Goal: Check status: Check status

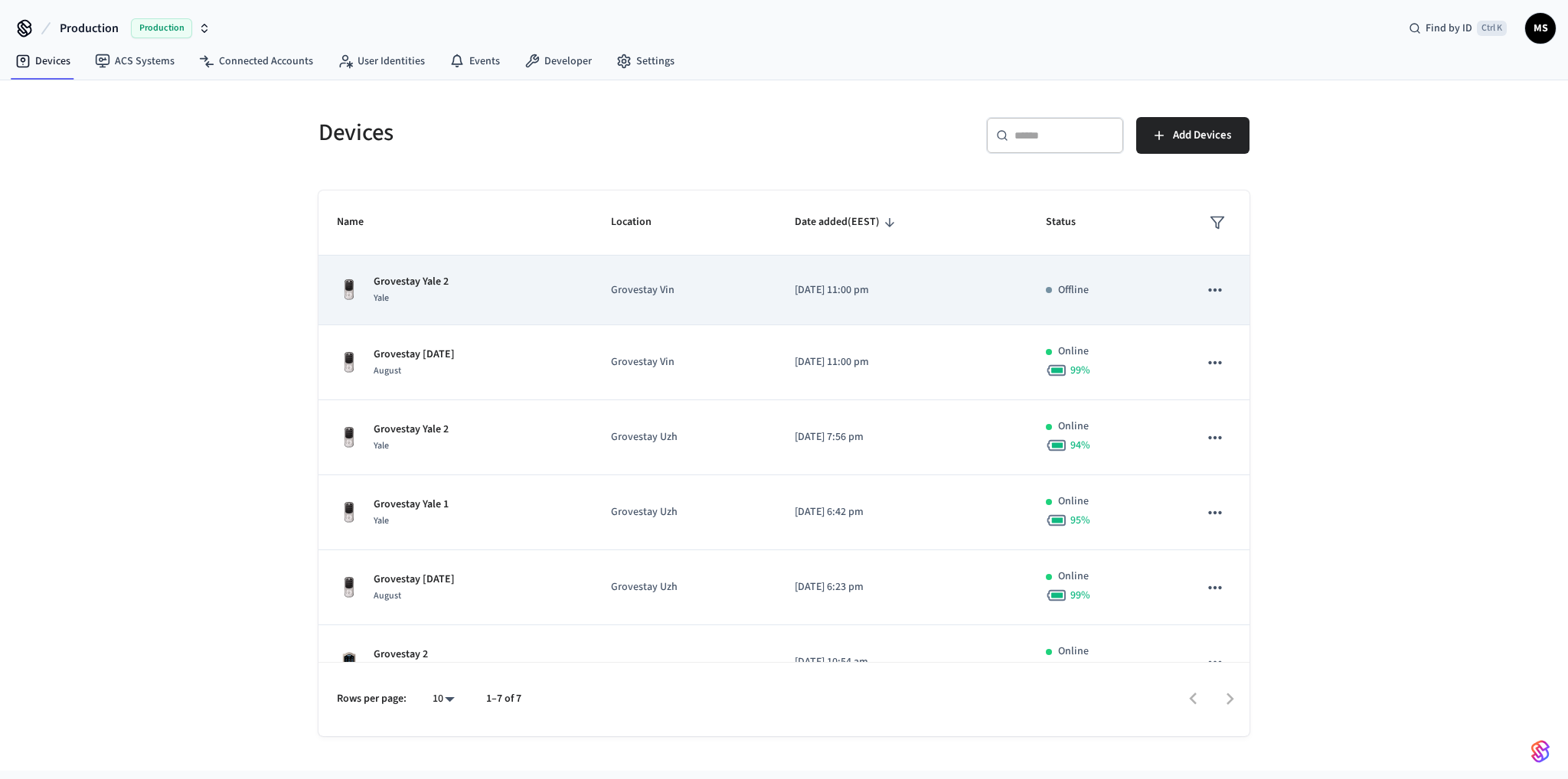
click at [532, 298] on div "Grovestay Yale 2 Yale" at bounding box center [455, 291] width 237 height 32
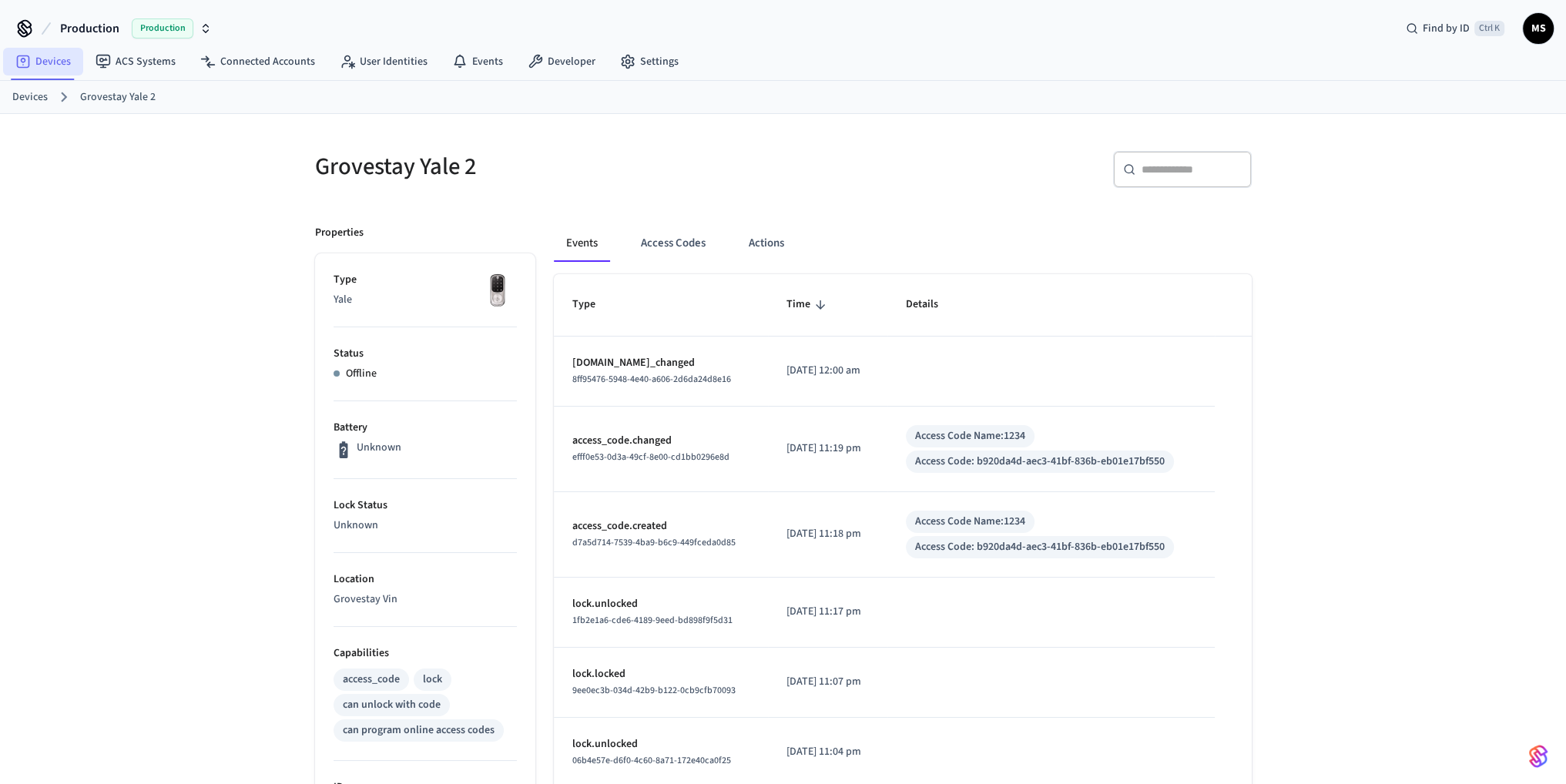
click at [57, 65] on link "Devices" at bounding box center [43, 61] width 80 height 28
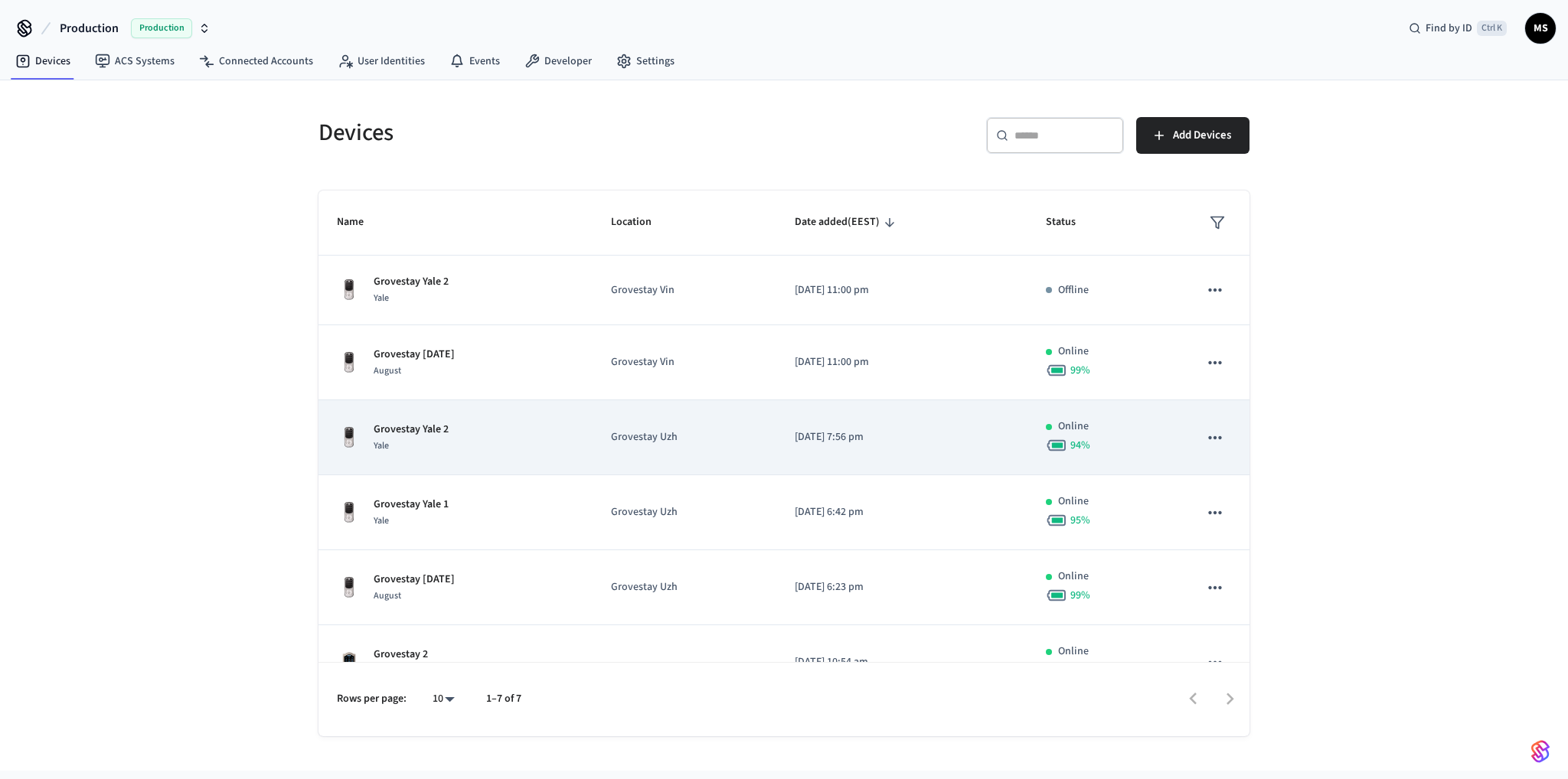
click at [625, 446] on td "Grovestay Uzh" at bounding box center [684, 437] width 183 height 75
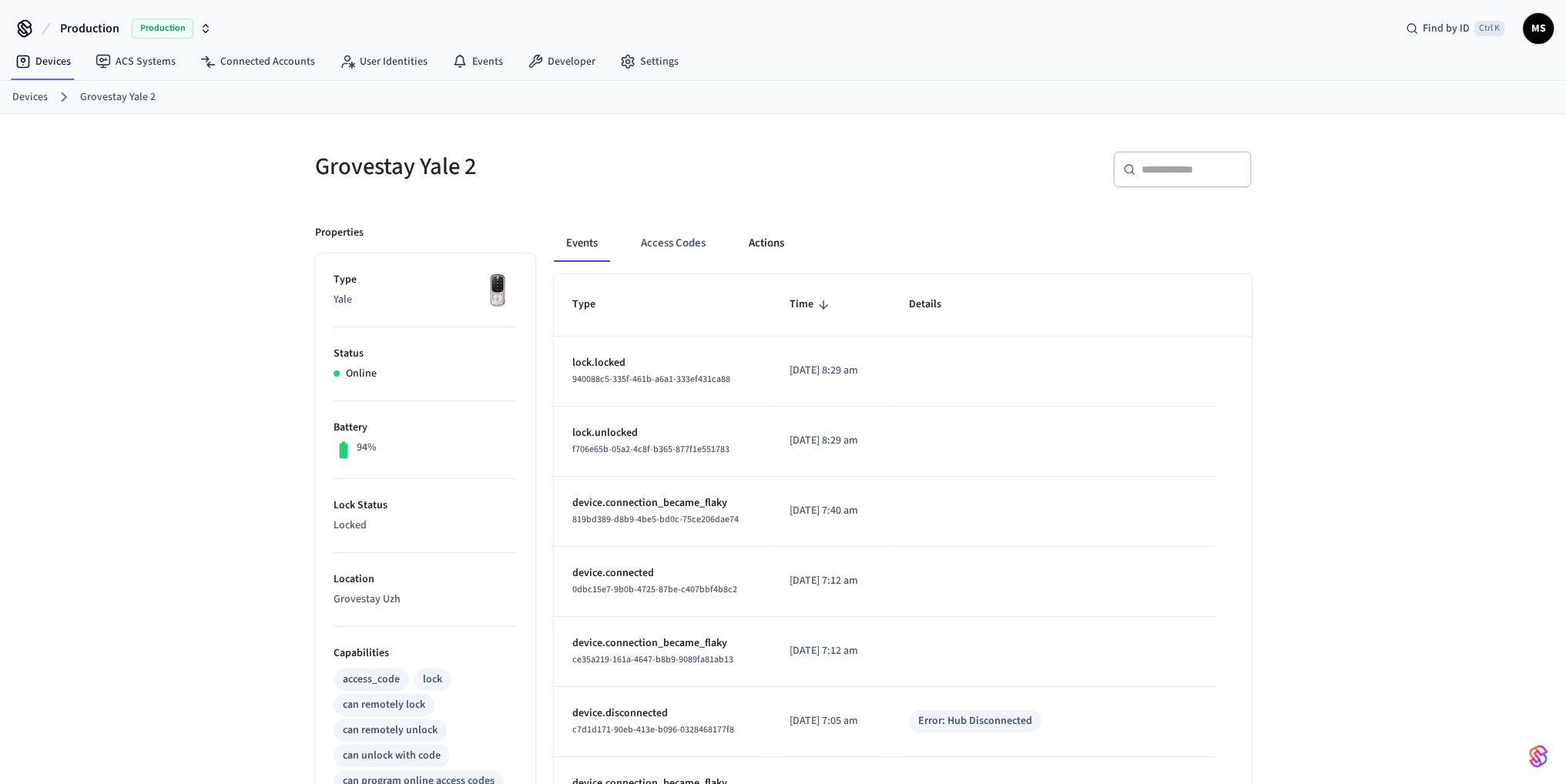
click at [777, 238] on button "Actions" at bounding box center [766, 243] width 60 height 37
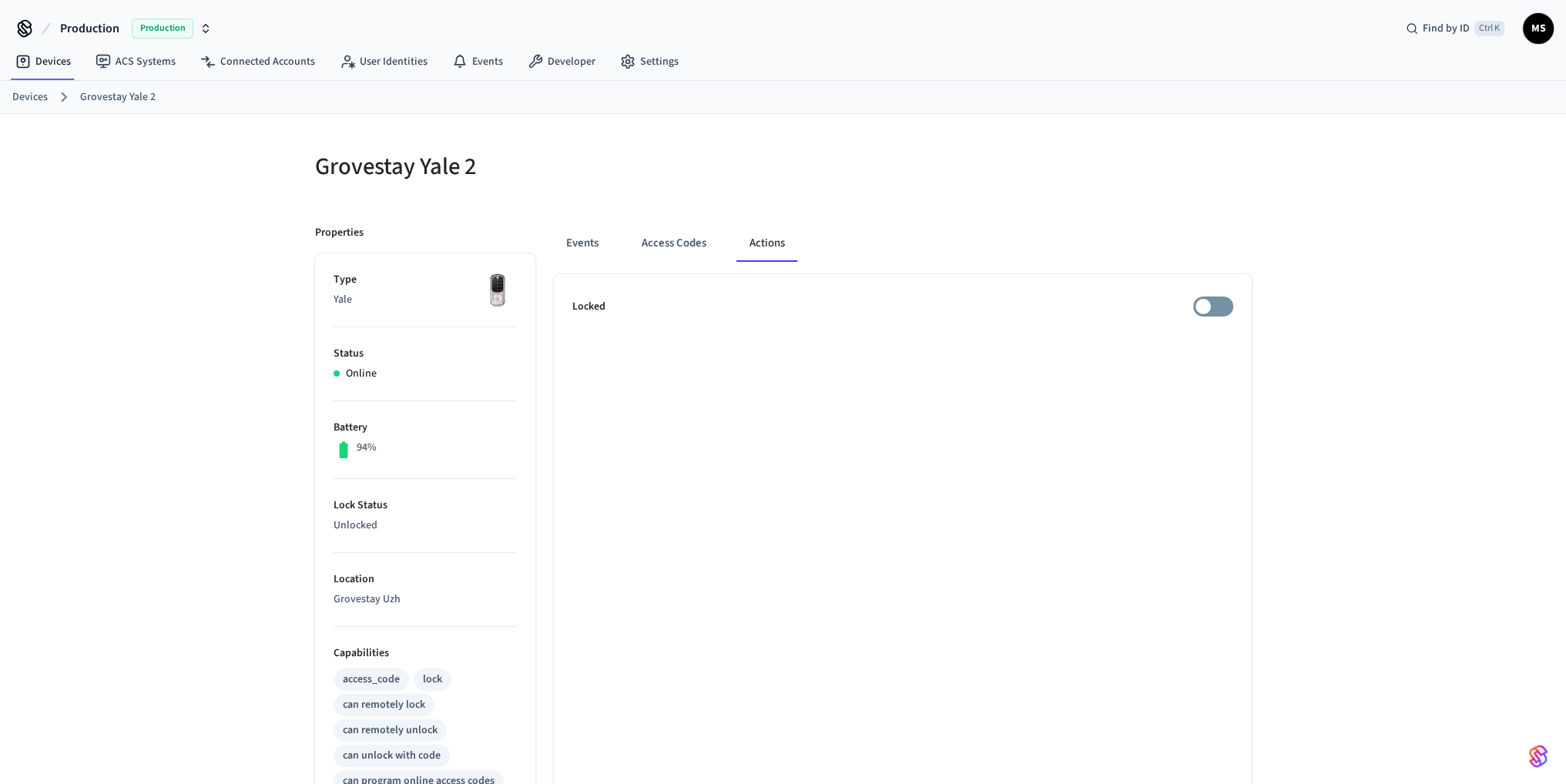
click at [451, 166] on h5 "Grovestay Yale 2" at bounding box center [545, 166] width 459 height 32
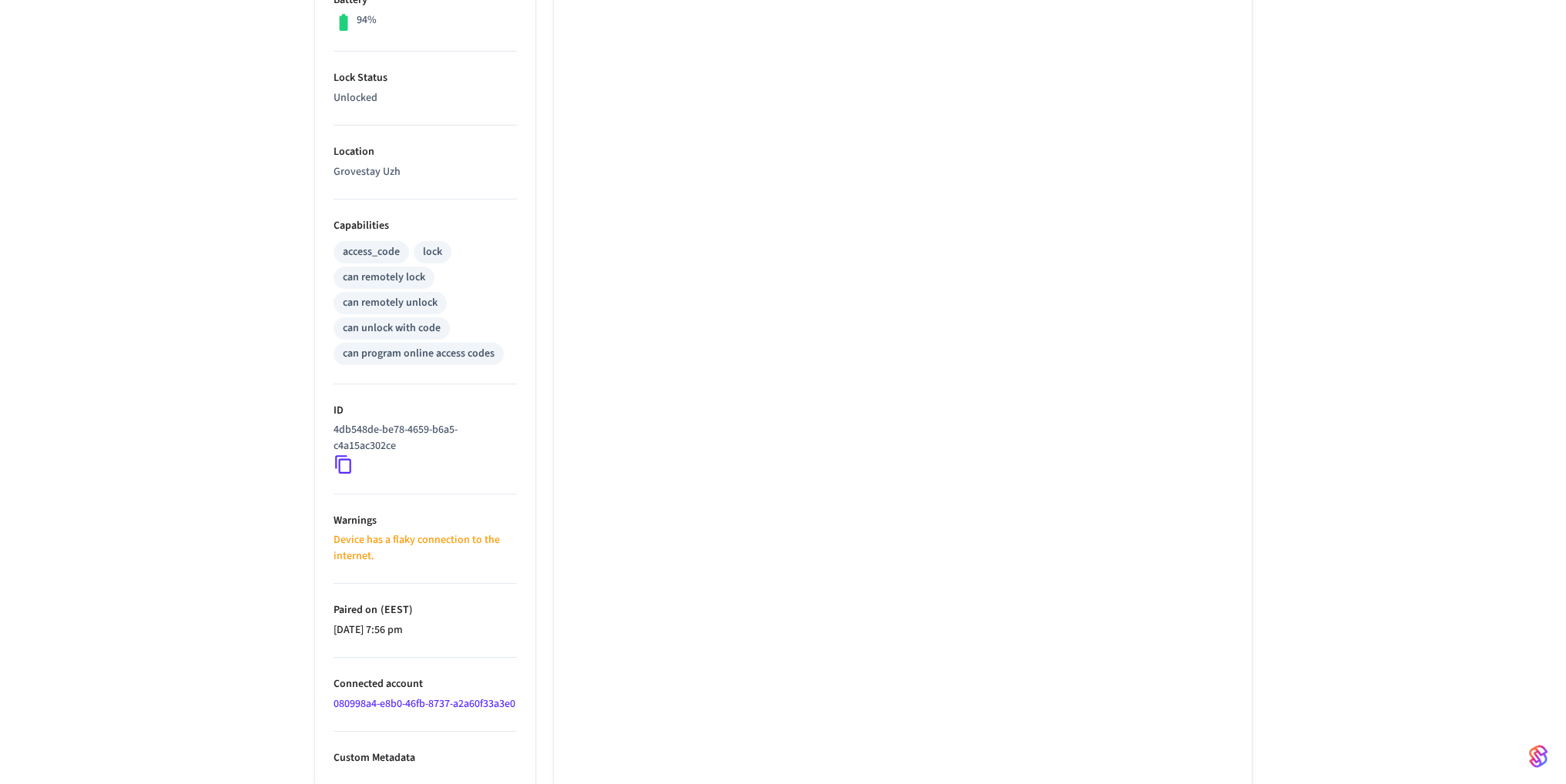
scroll to position [446, 0]
click at [447, 527] on p "Device has a flaky connection to the internet." at bounding box center [426, 544] width 184 height 33
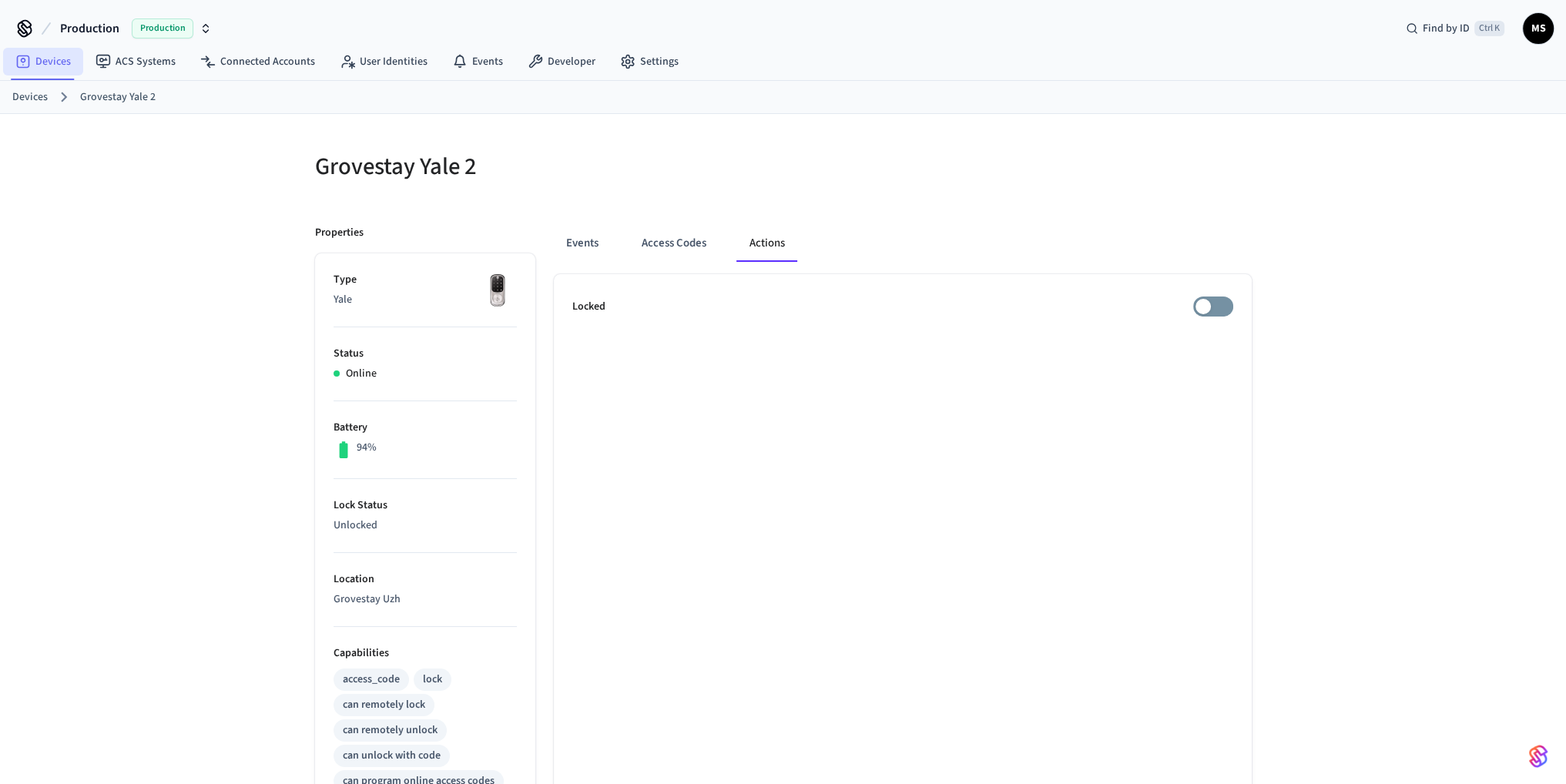
click at [58, 68] on link "Devices" at bounding box center [43, 61] width 80 height 28
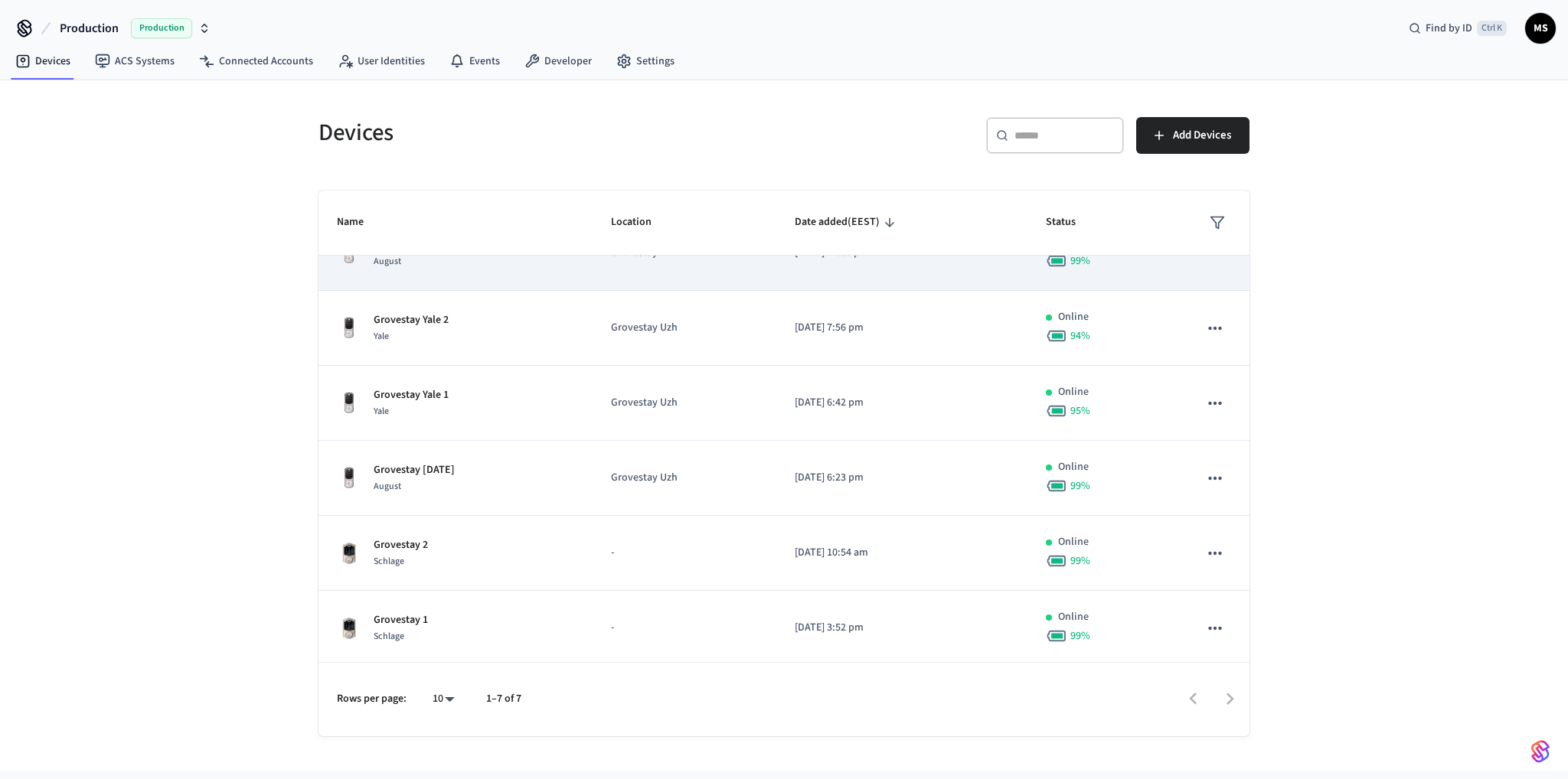
scroll to position [113, 0]
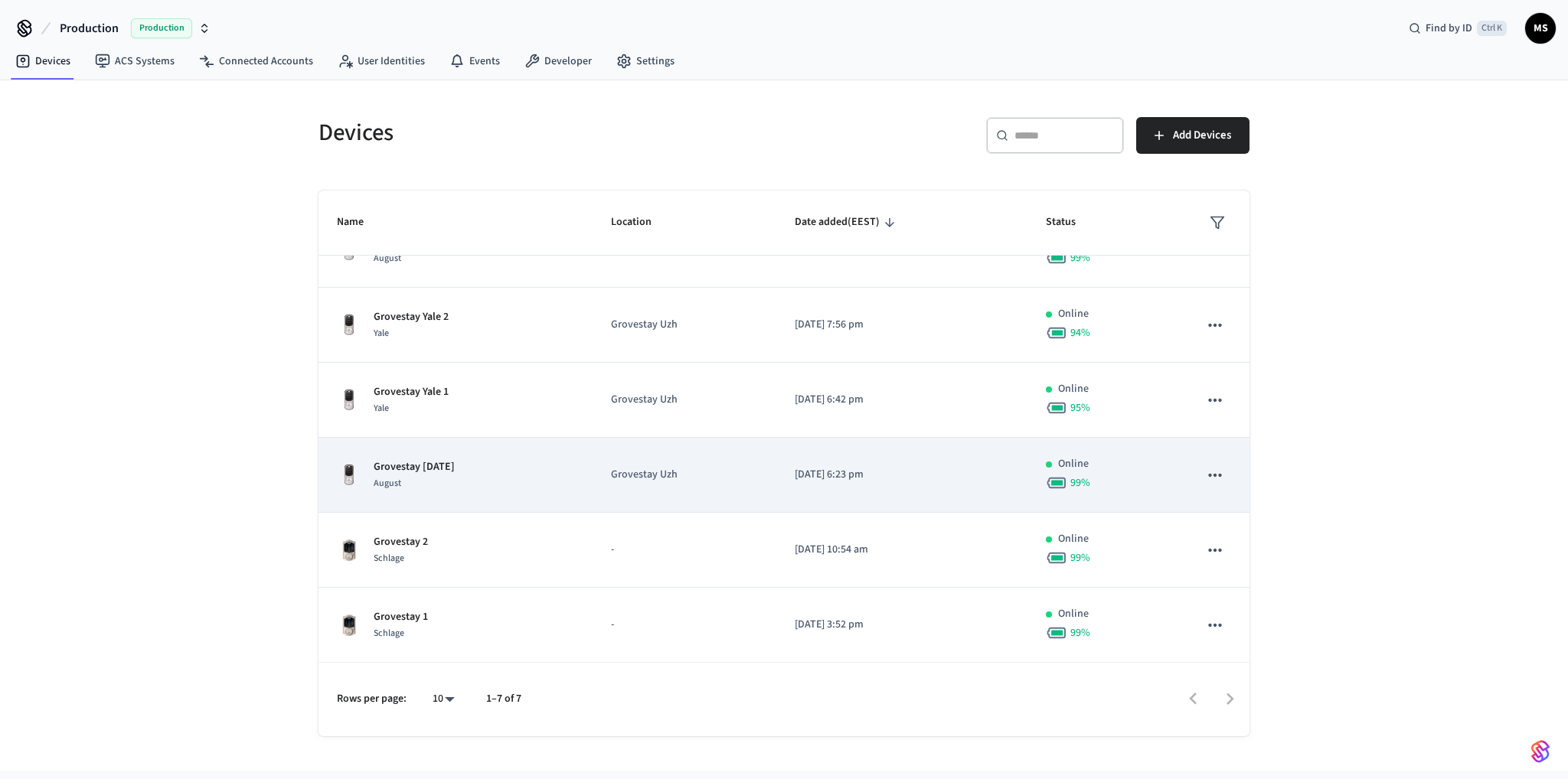
click at [481, 474] on div "Grovestay [DATE] August" at bounding box center [455, 475] width 237 height 32
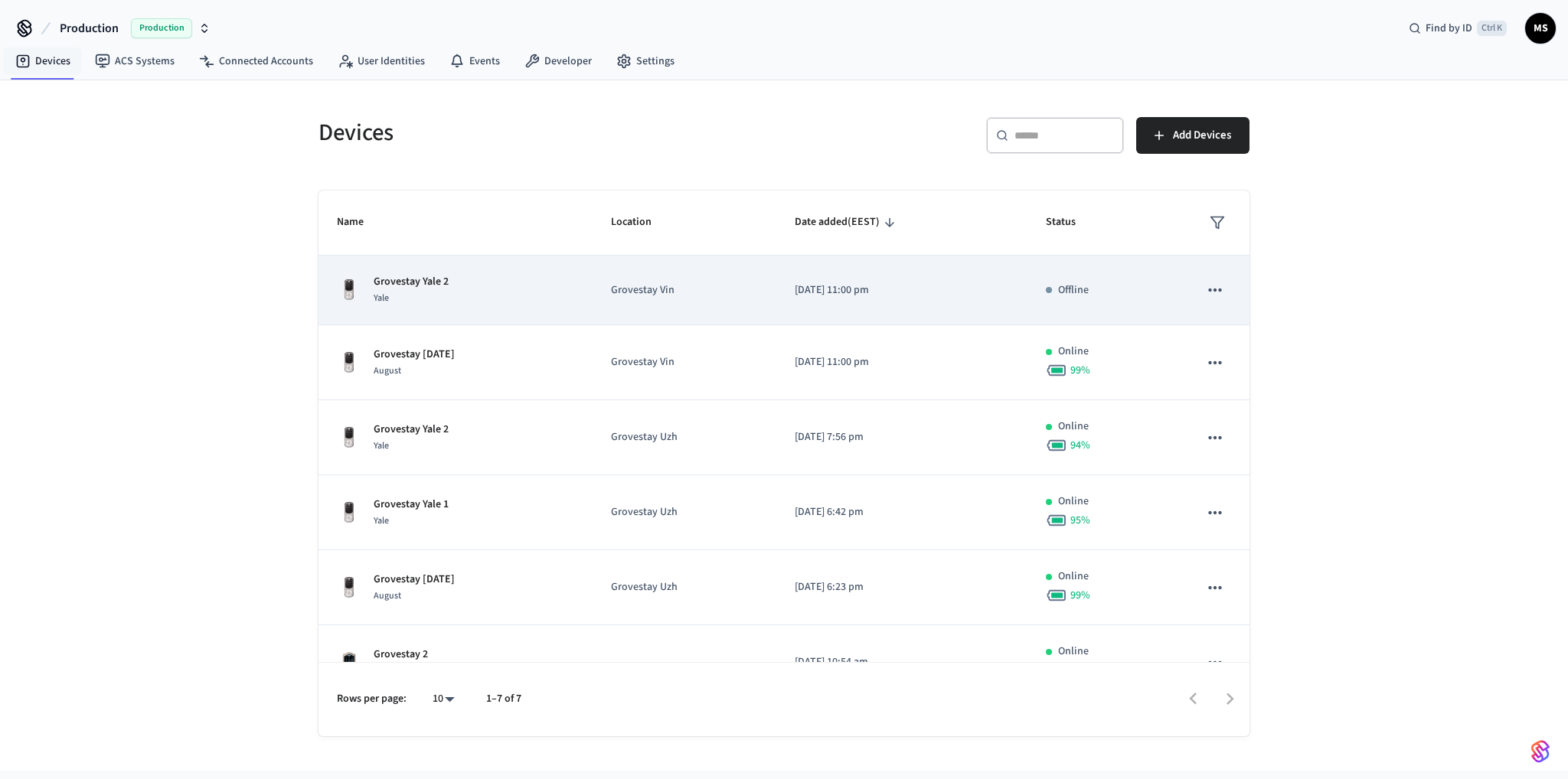
click at [751, 295] on p "Grovestay Vin" at bounding box center [683, 290] width 146 height 16
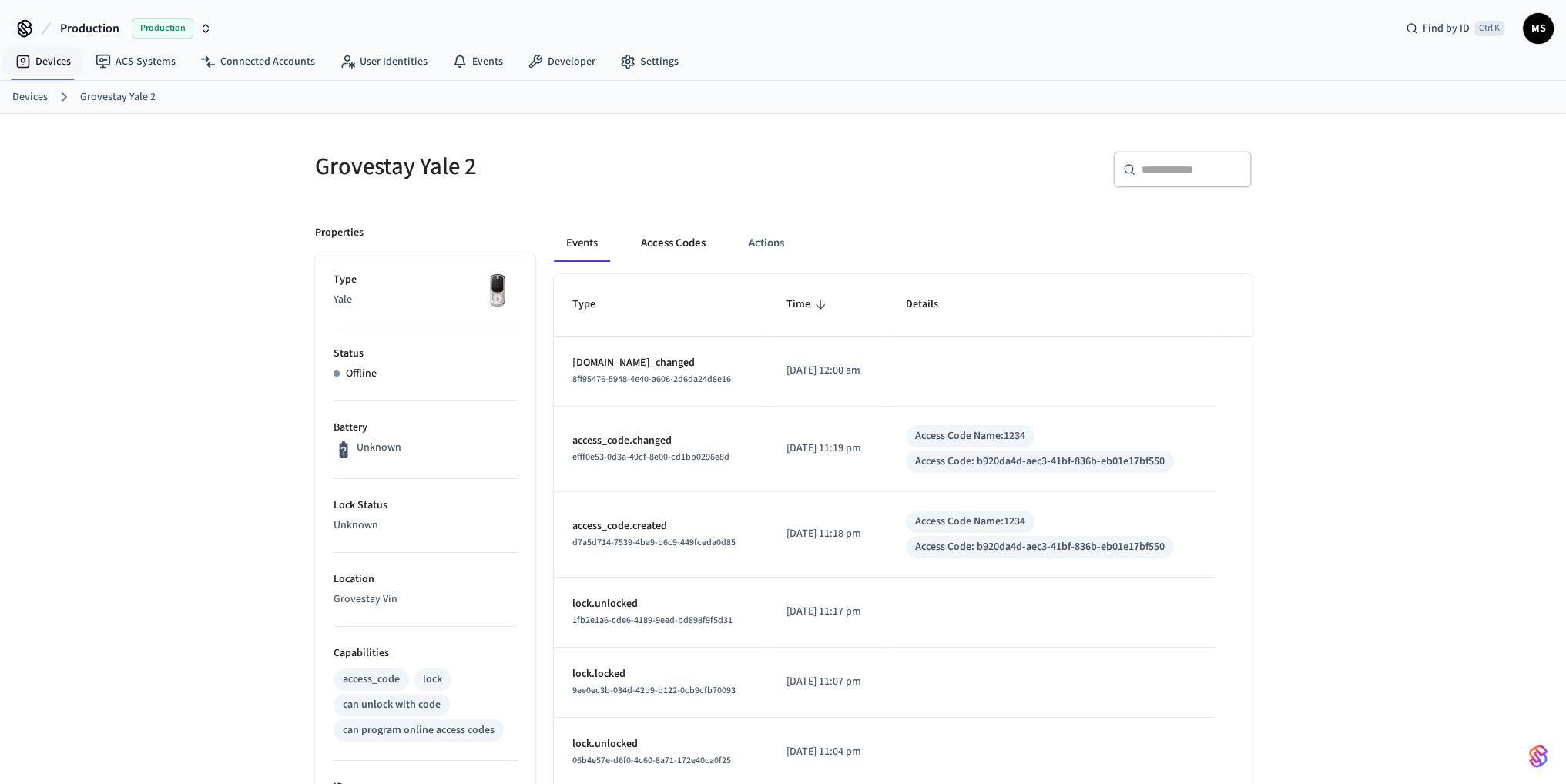
click at [663, 243] on button "Access Codes" at bounding box center [673, 243] width 89 height 37
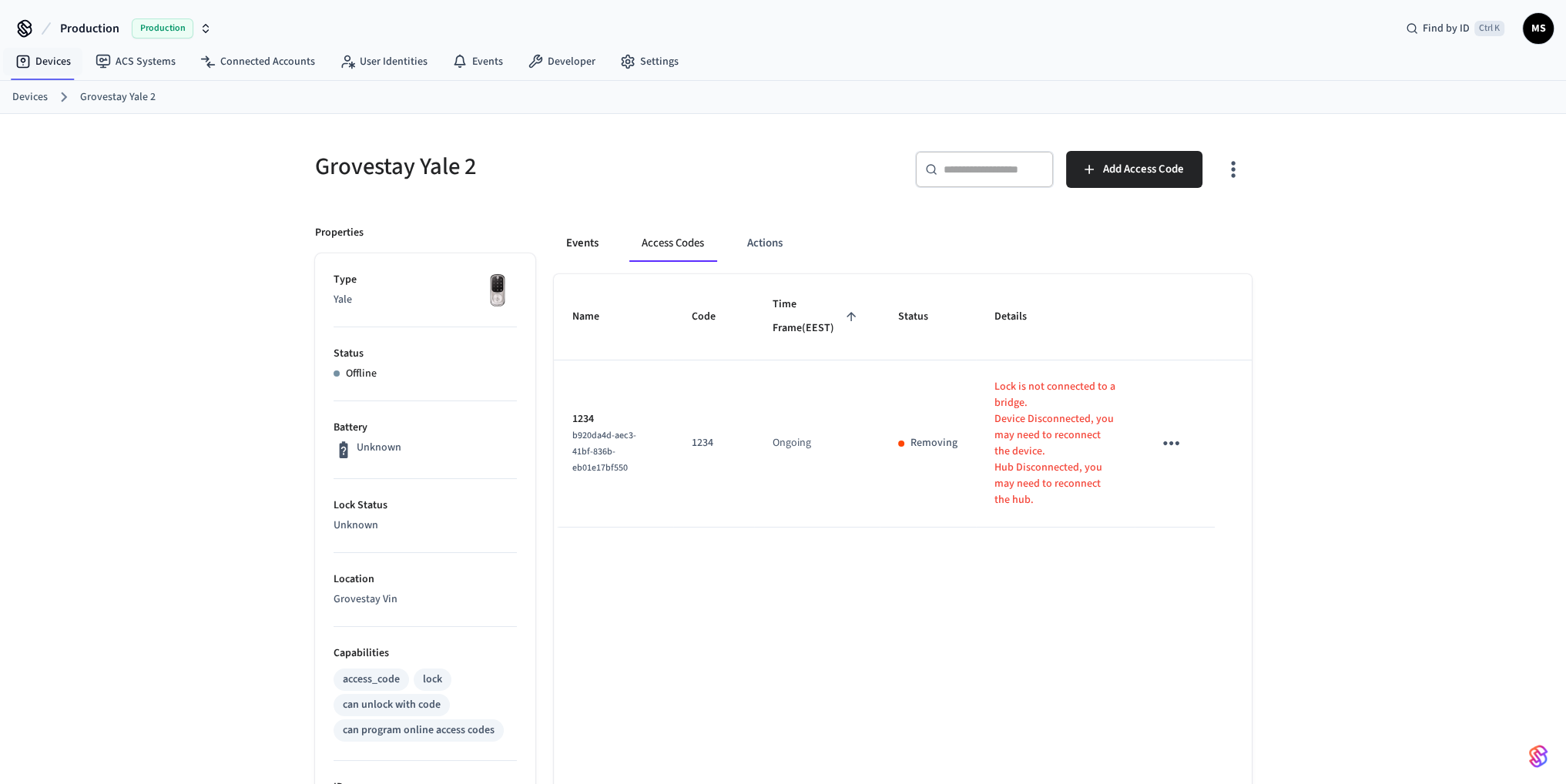
click at [586, 241] on button "Events" at bounding box center [582, 243] width 57 height 37
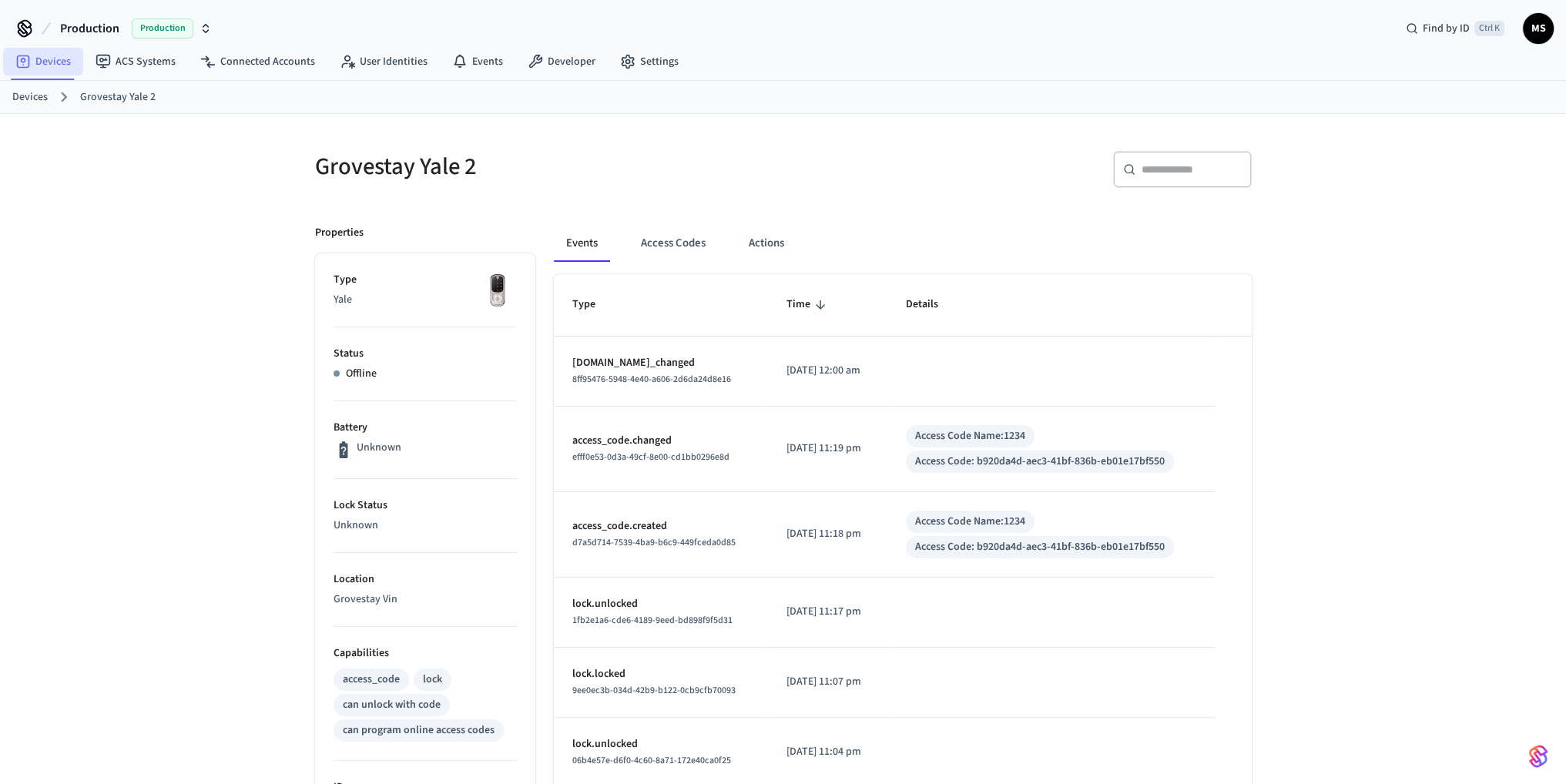
click at [54, 57] on link "Devices" at bounding box center [43, 61] width 80 height 28
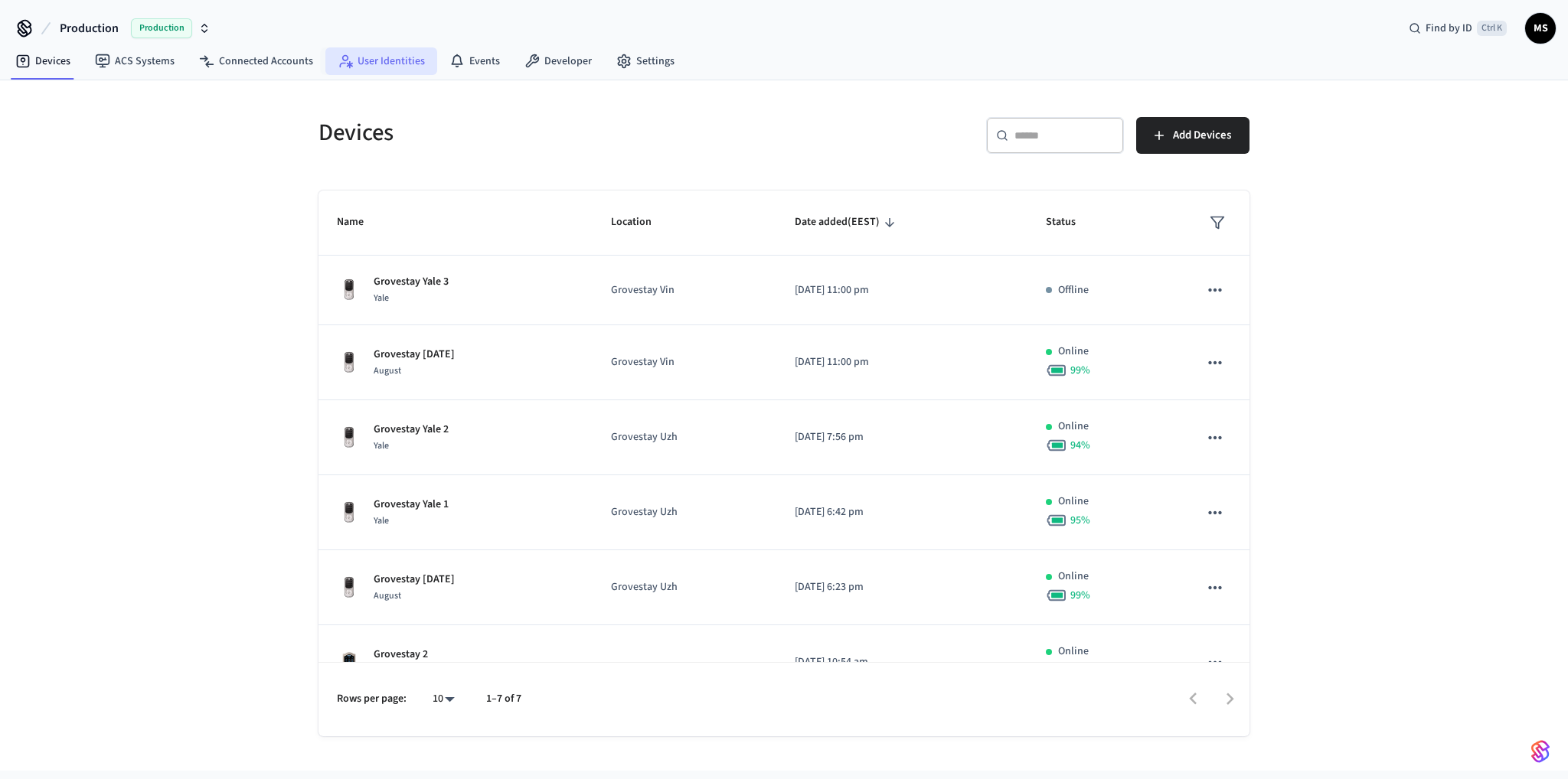
click at [397, 59] on link "User Identities" at bounding box center [381, 61] width 112 height 28
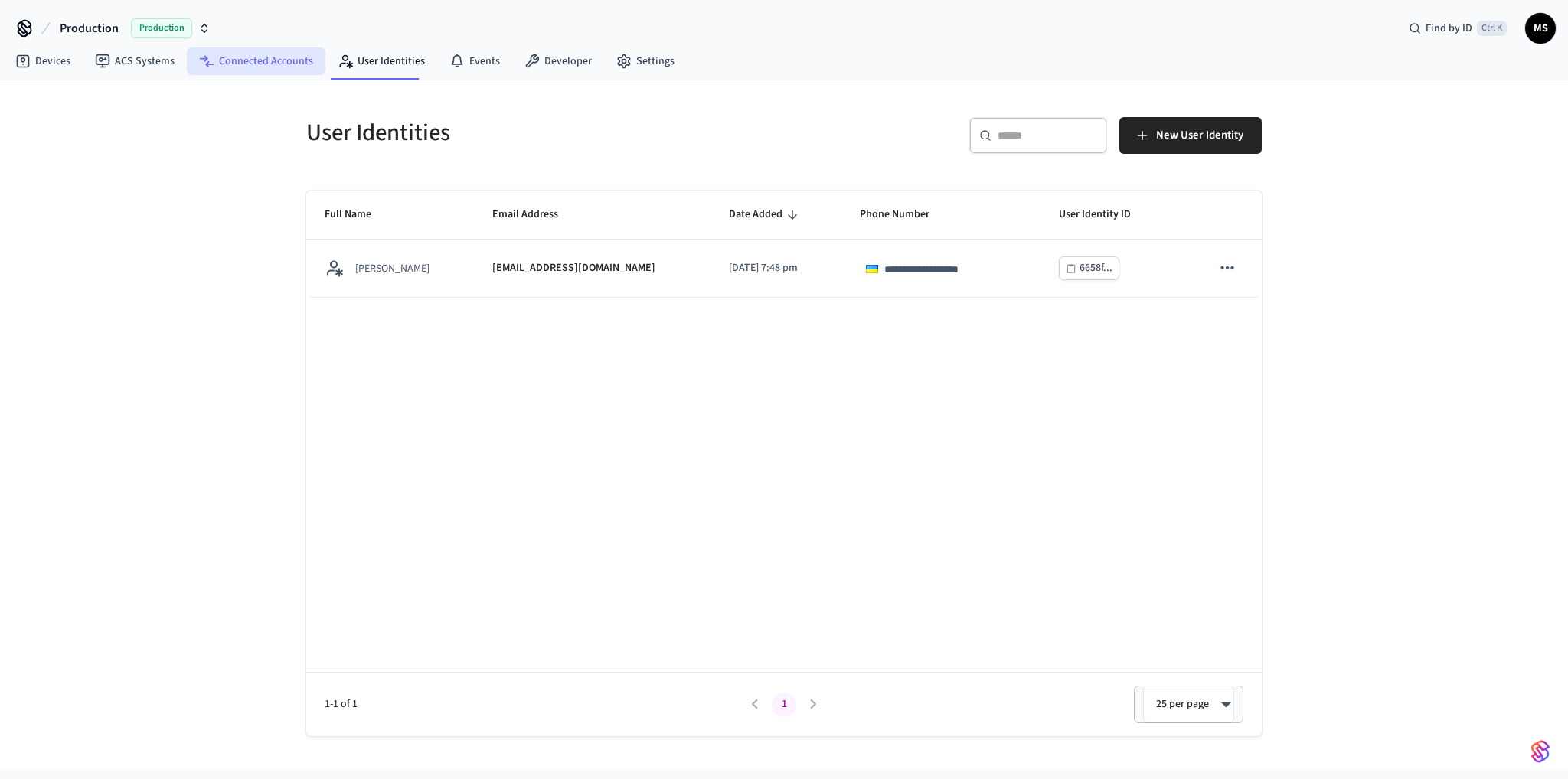
click at [251, 64] on link "Connected Accounts" at bounding box center [256, 61] width 138 height 28
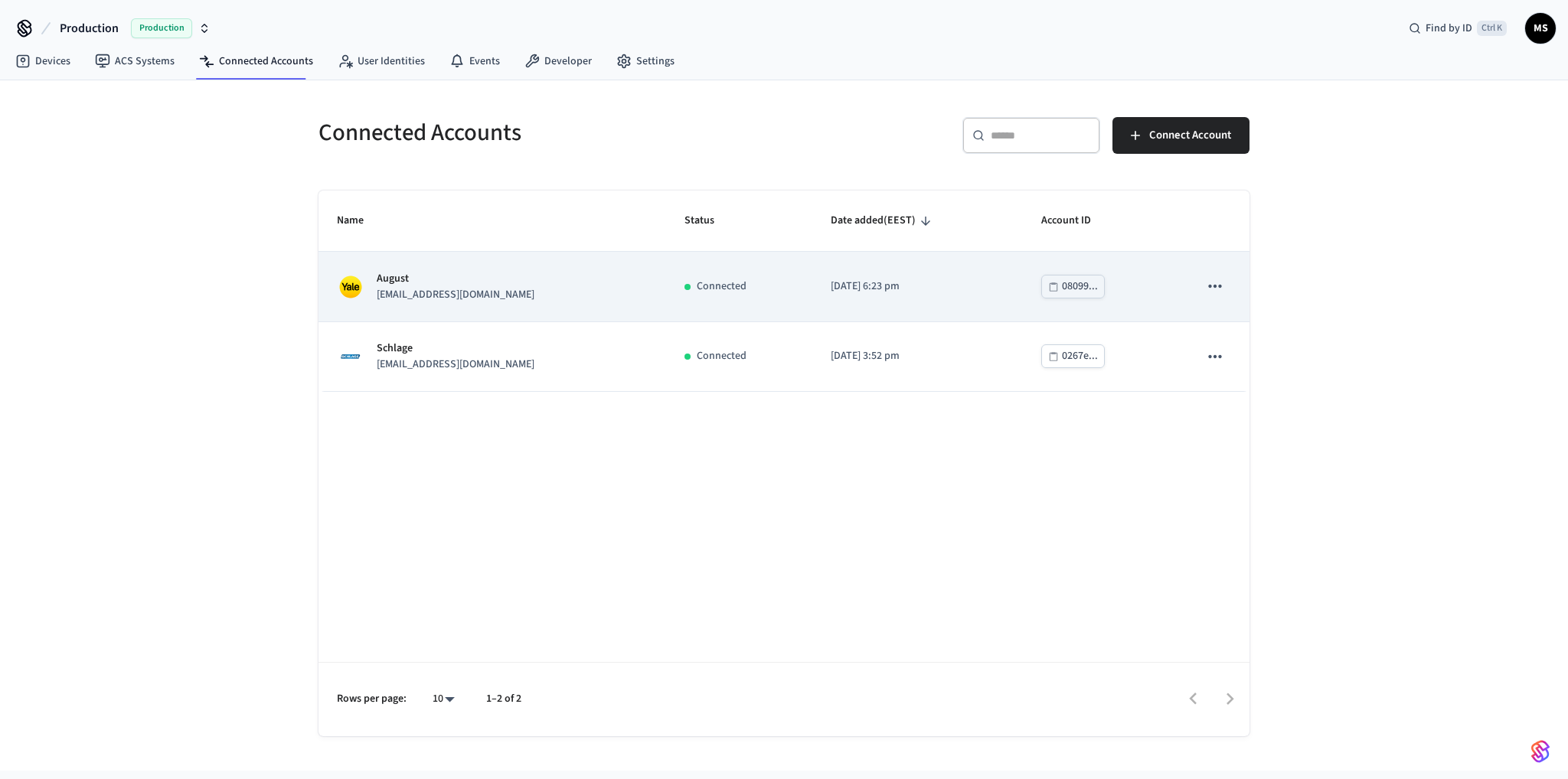
click at [625, 291] on div "August [EMAIL_ADDRESS][DOMAIN_NAME]" at bounding box center [493, 287] width 311 height 32
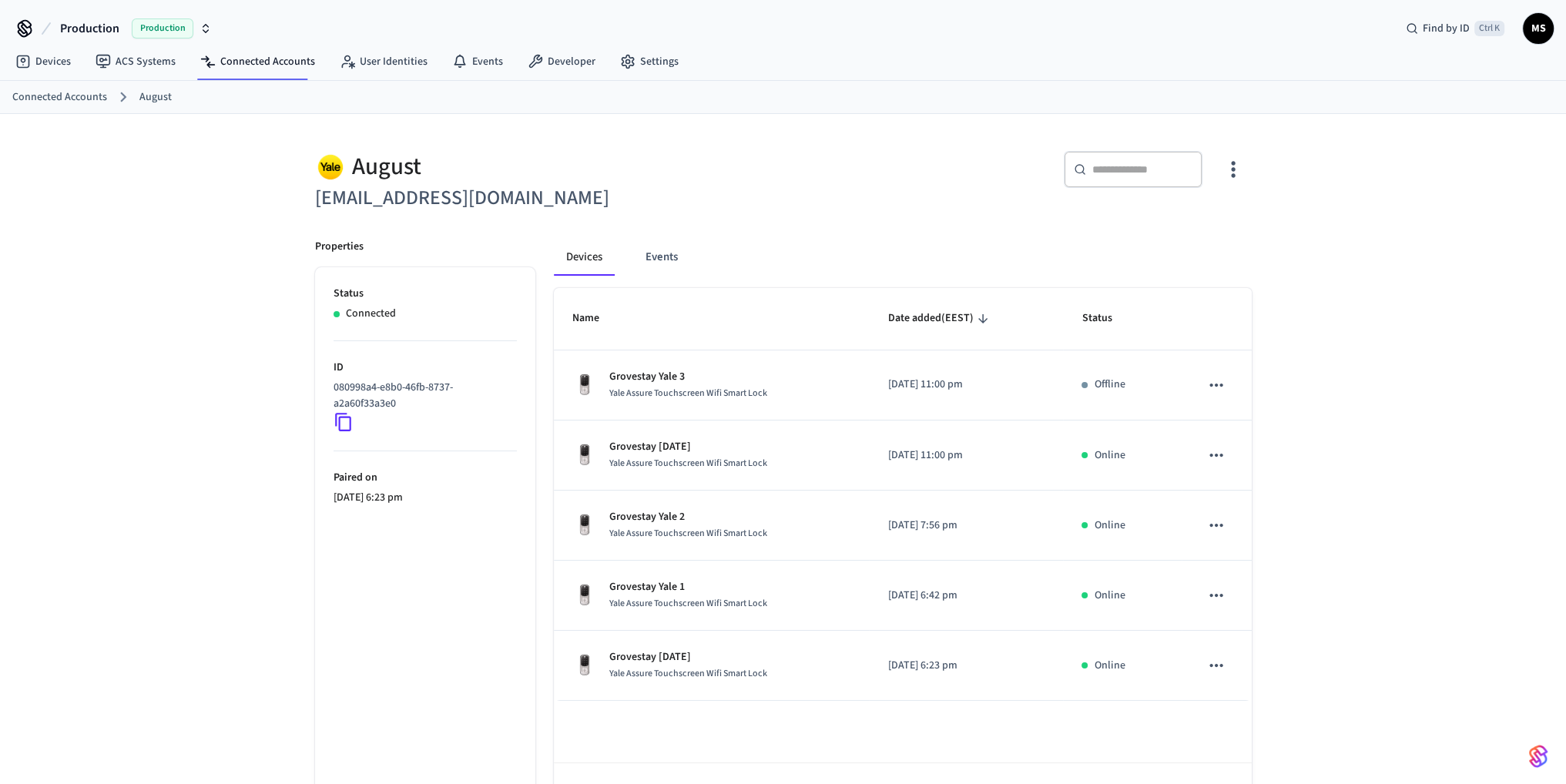
click at [1232, 162] on icon "button" at bounding box center [1233, 170] width 4 height 16
click at [1201, 224] on span "Sync Account" at bounding box center [1189, 232] width 62 height 16
click at [1368, 245] on div at bounding box center [789, 392] width 1578 height 784
click at [62, 65] on link "Devices" at bounding box center [43, 61] width 80 height 28
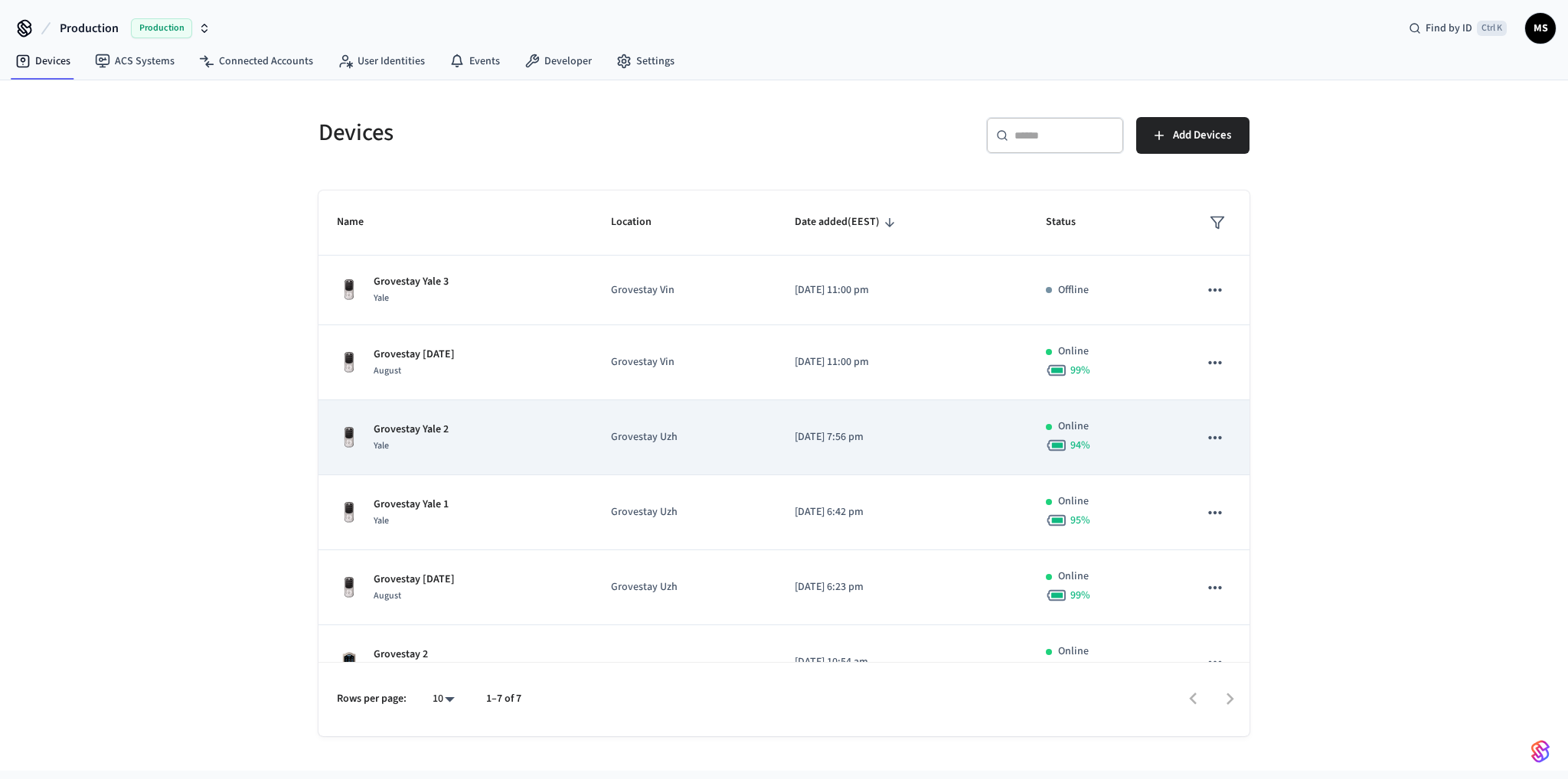
click at [628, 442] on p "Grovestay Uzh" at bounding box center [683, 437] width 146 height 16
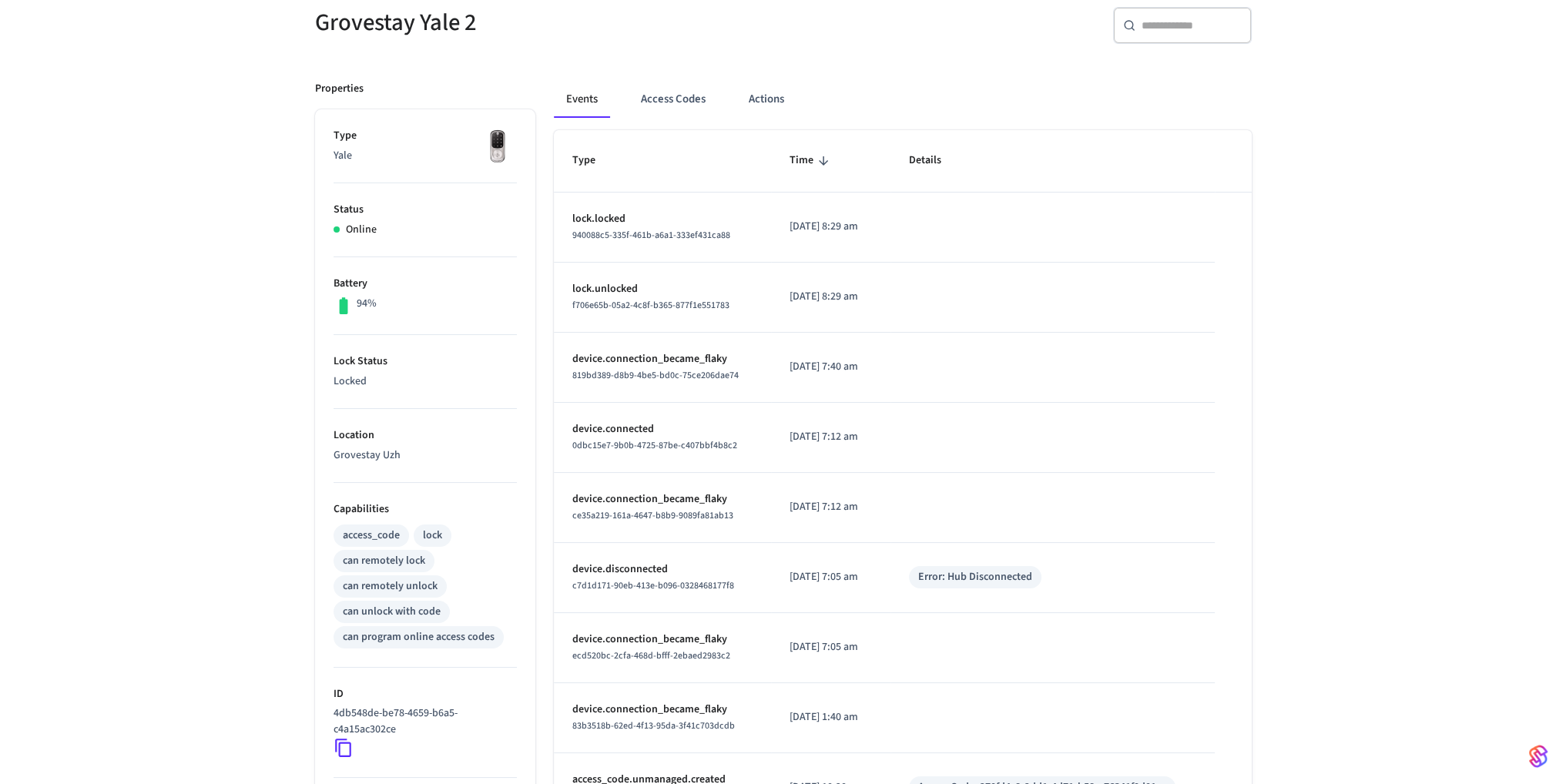
scroll to position [446, 0]
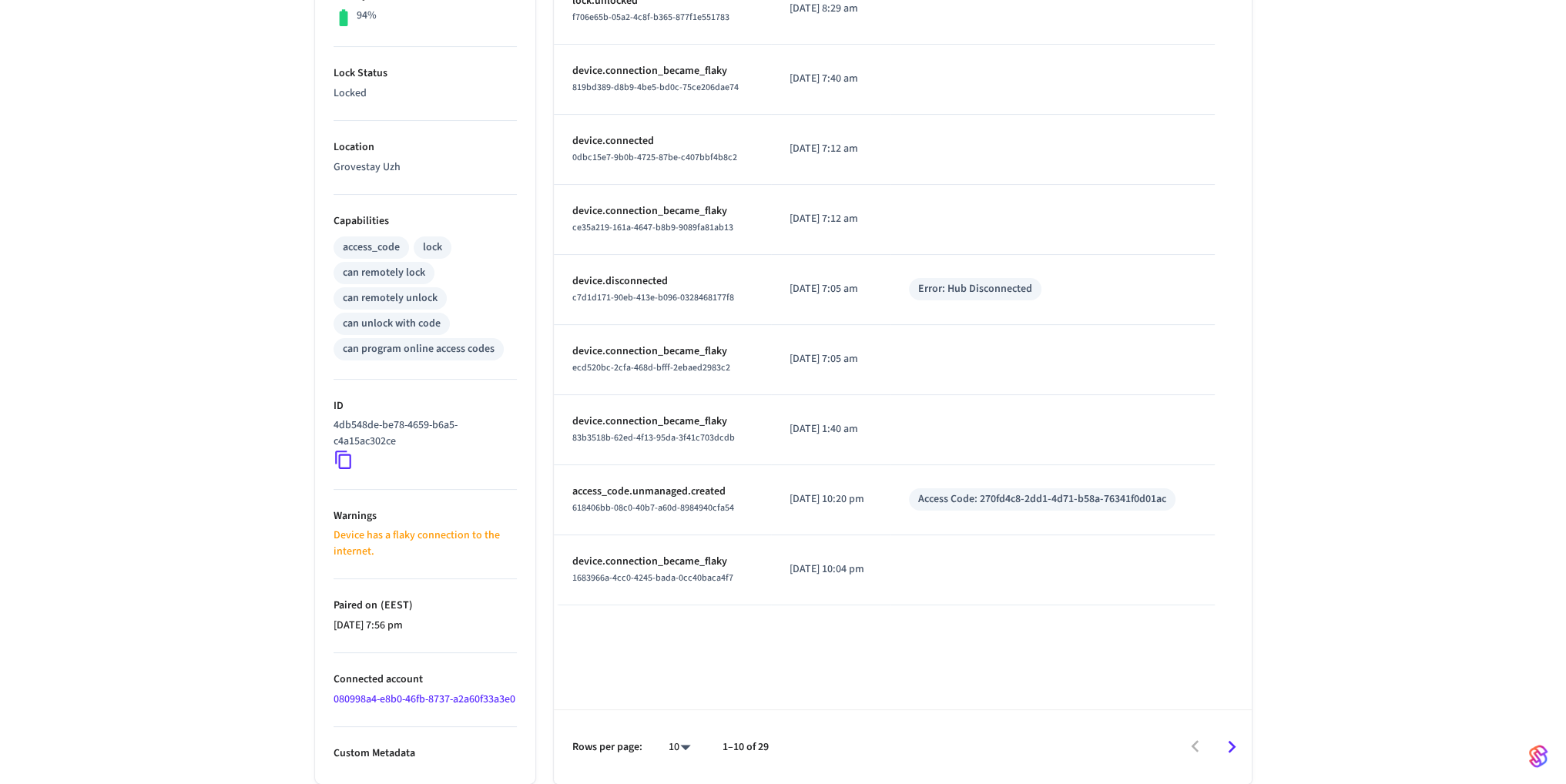
click at [398, 527] on p "Device has a flaky connection to the internet." at bounding box center [426, 544] width 184 height 33
click at [382, 527] on p "Device has a flaky connection to the internet." at bounding box center [426, 544] width 184 height 33
click at [388, 554] on li "Warnings Device has a flaky connection to the internet." at bounding box center [426, 535] width 184 height 90
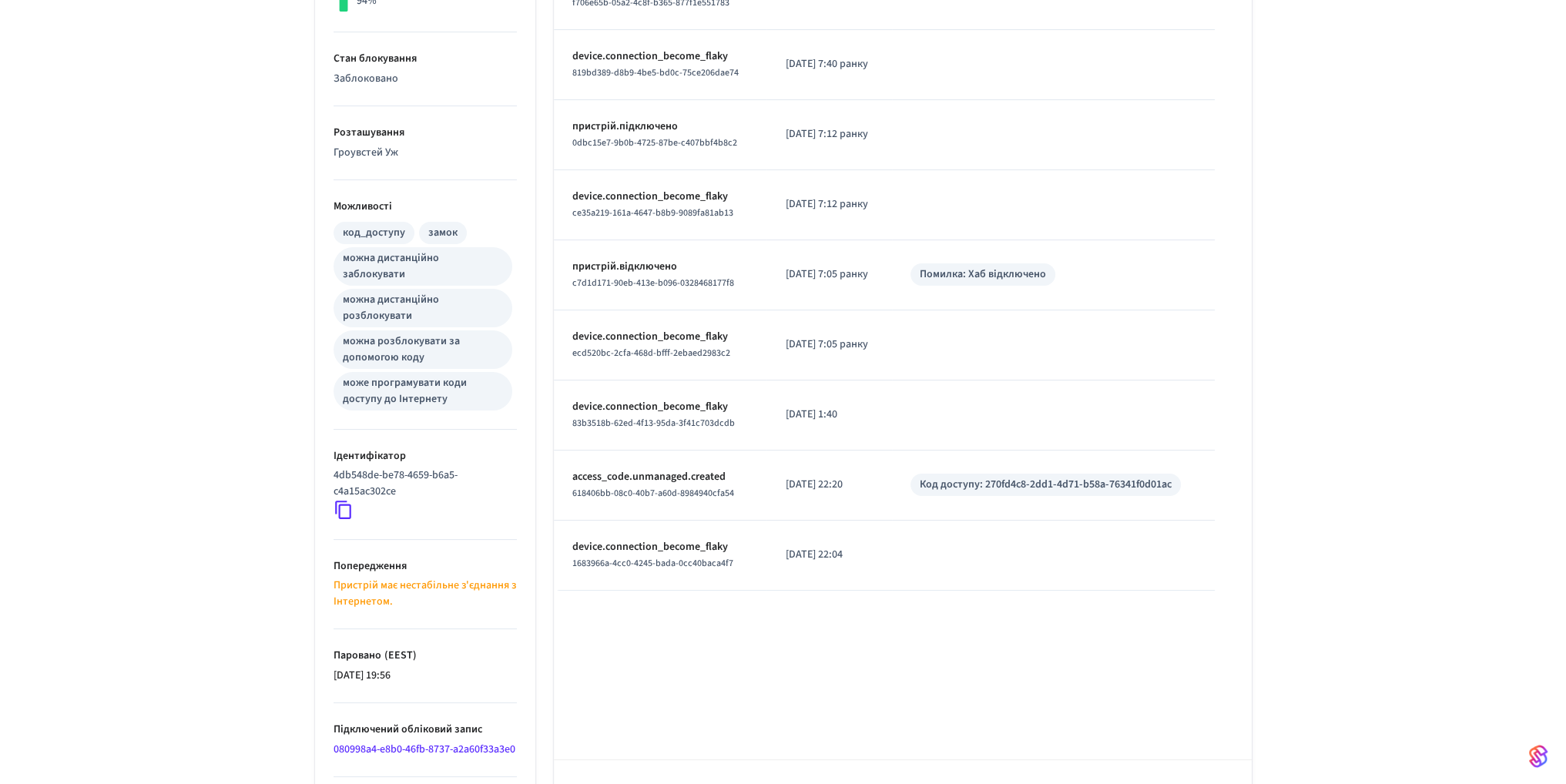
click at [382, 517] on li "Ідентифікатор 4db548de-be78-4659-b6a5-c4a15ac302ce" at bounding box center [426, 485] width 184 height 110
click at [650, 669] on div "Тип Час Деталі замок.заблоковано 940088c5-335f-461b-a6a1-333ef431ca88 [DATE] 8:…" at bounding box center [902, 331] width 698 height 1006
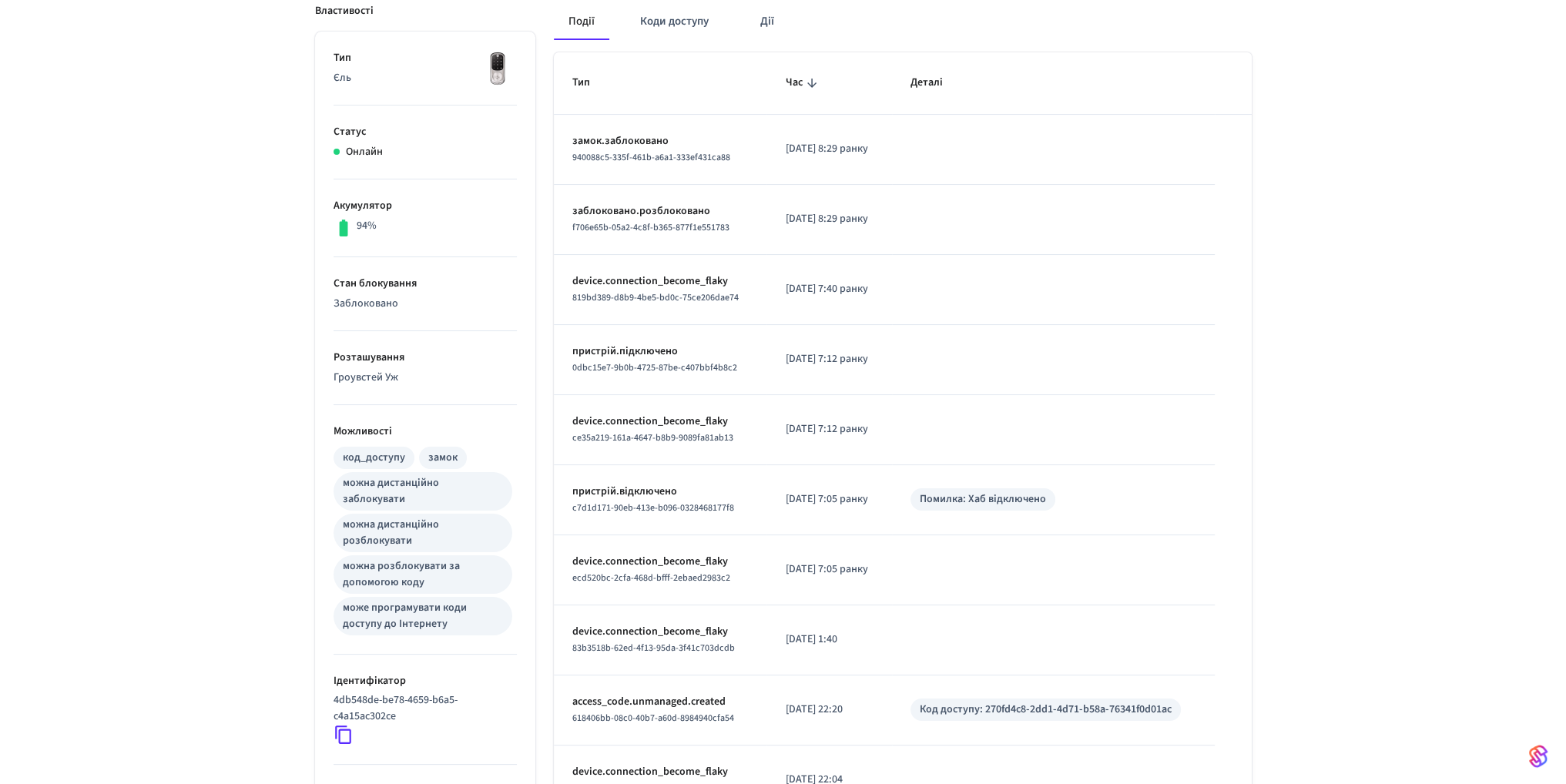
scroll to position [231, 0]
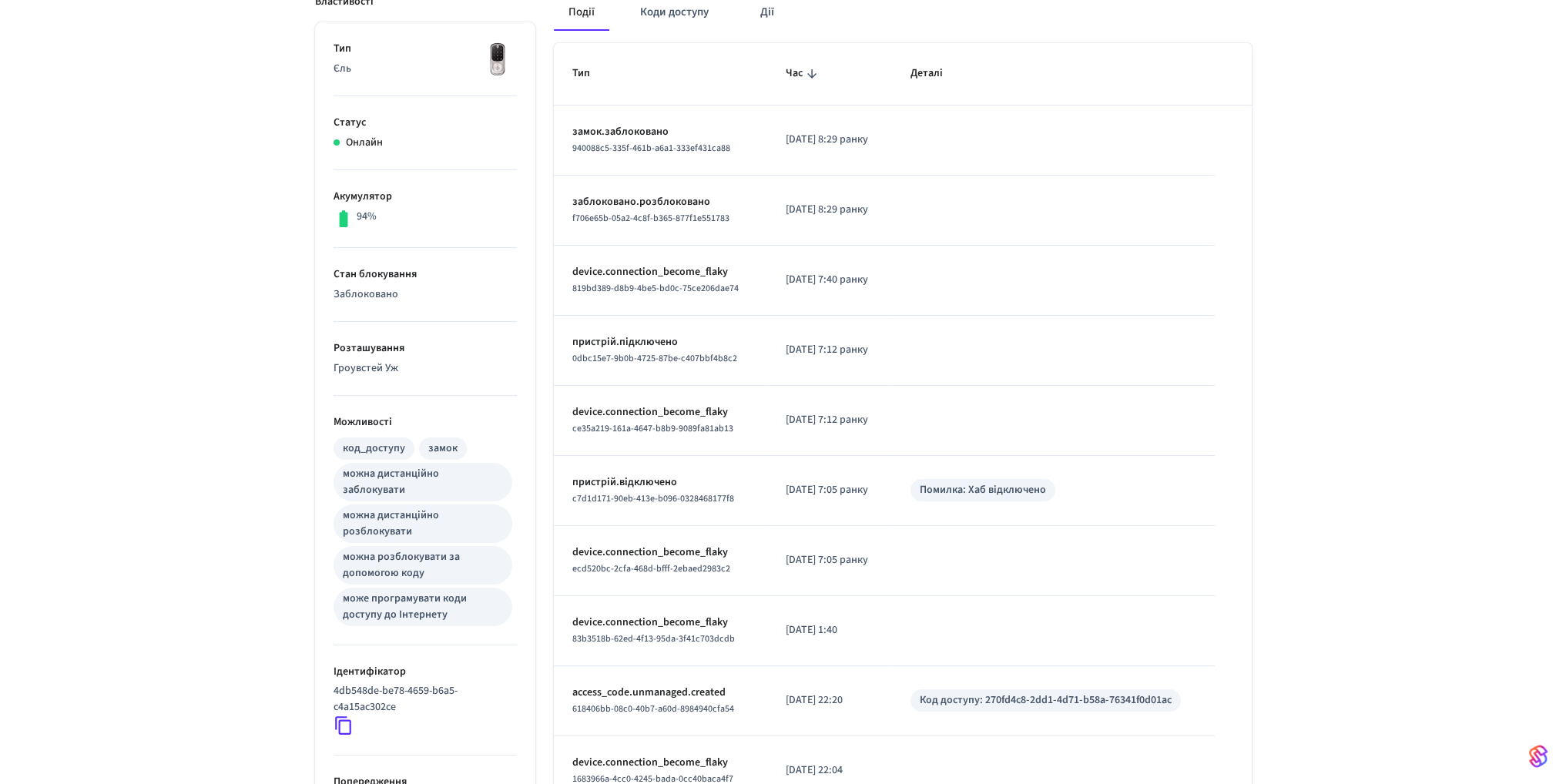
click at [1011, 494] on font "Хаб відключено" at bounding box center [1007, 490] width 78 height 16
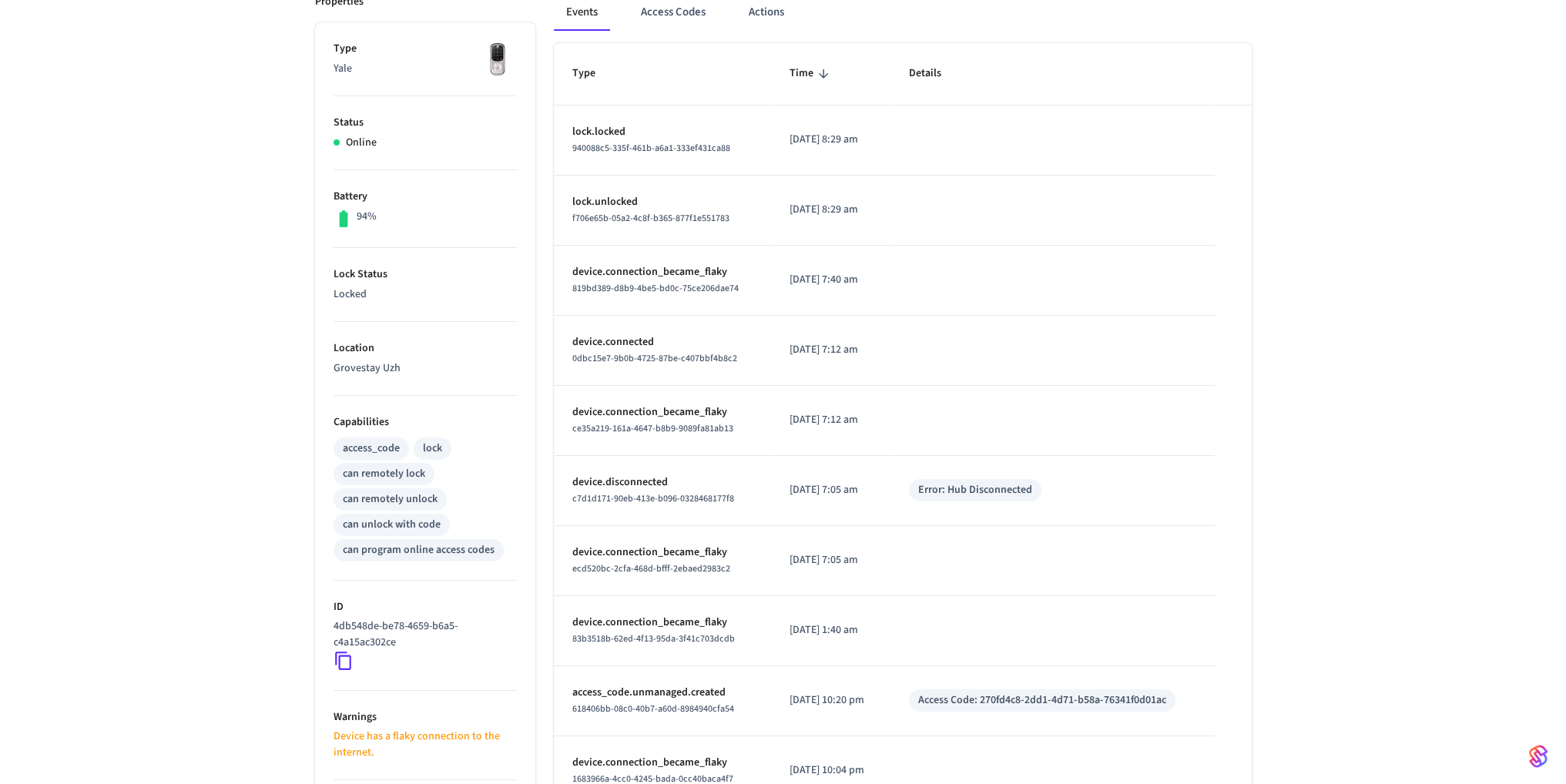
click at [1348, 363] on div "Grovestay Yale 2 ​ ​ Properties Type Yale Status Online Battery 94% Lock Status…" at bounding box center [783, 433] width 1566 height 1102
click at [696, 267] on p "device.connection_became_flaky" at bounding box center [663, 272] width 180 height 16
